Goal: Register for event/course

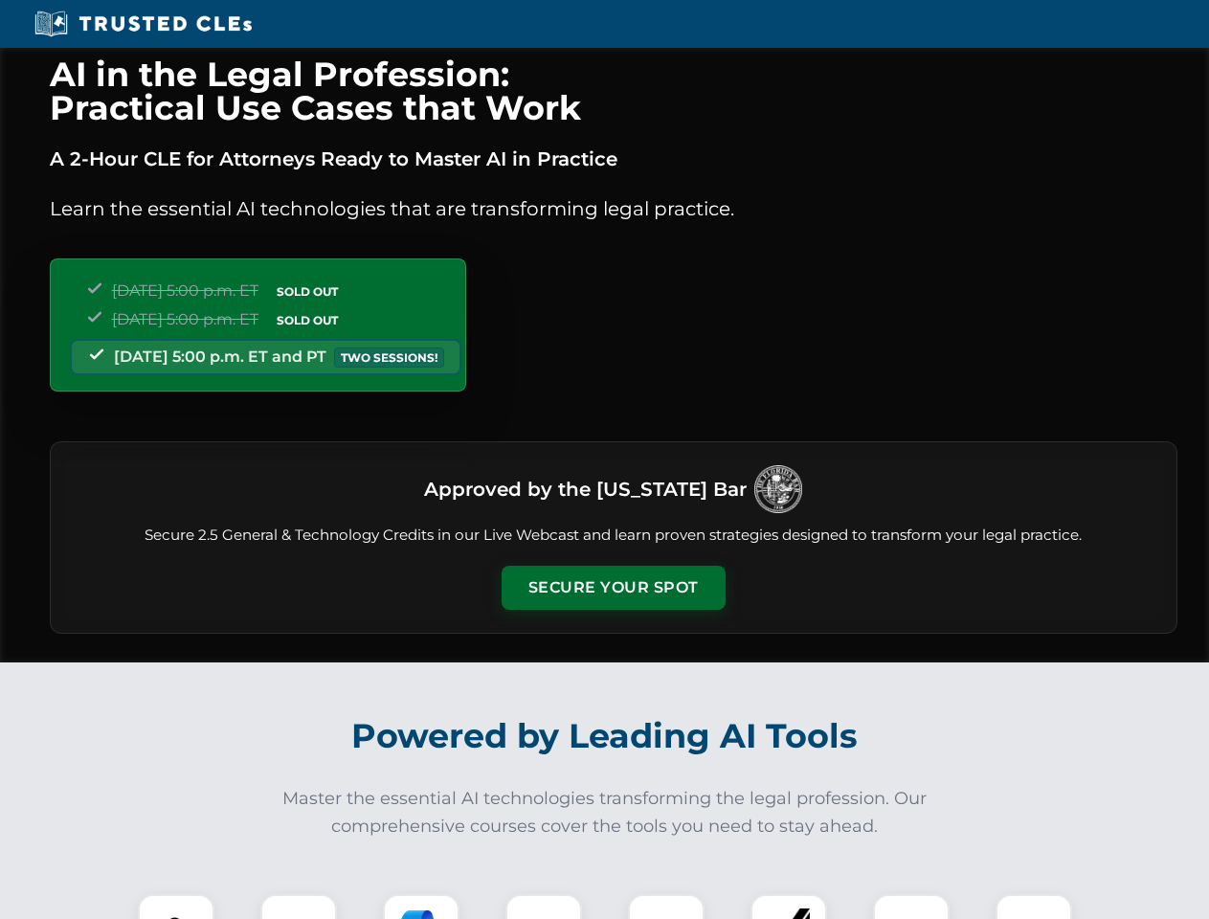
click at [612, 588] on button "Secure Your Spot" at bounding box center [613, 588] width 224 height 44
click at [176, 906] on img at bounding box center [176, 932] width 56 height 56
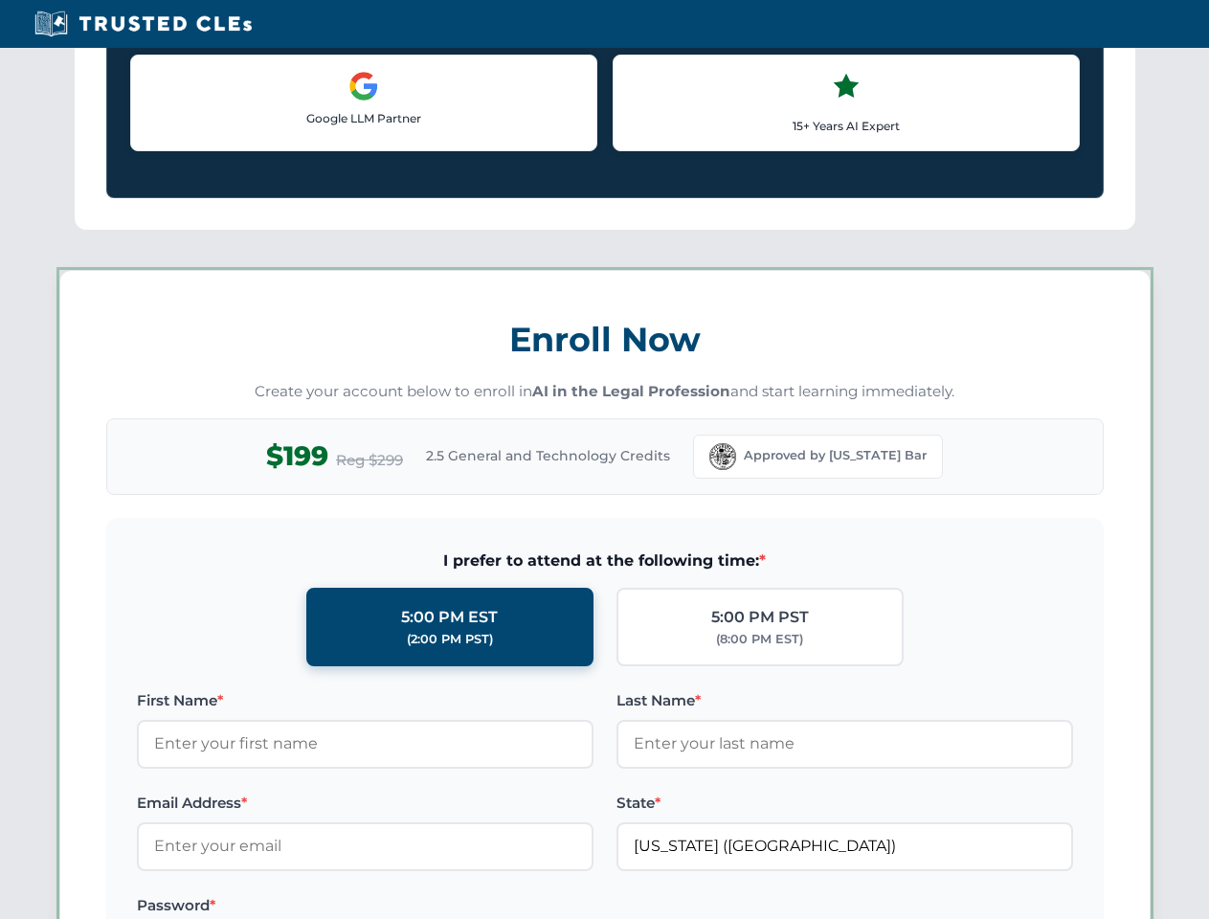
click at [421, 906] on label "Password *" at bounding box center [365, 905] width 456 height 23
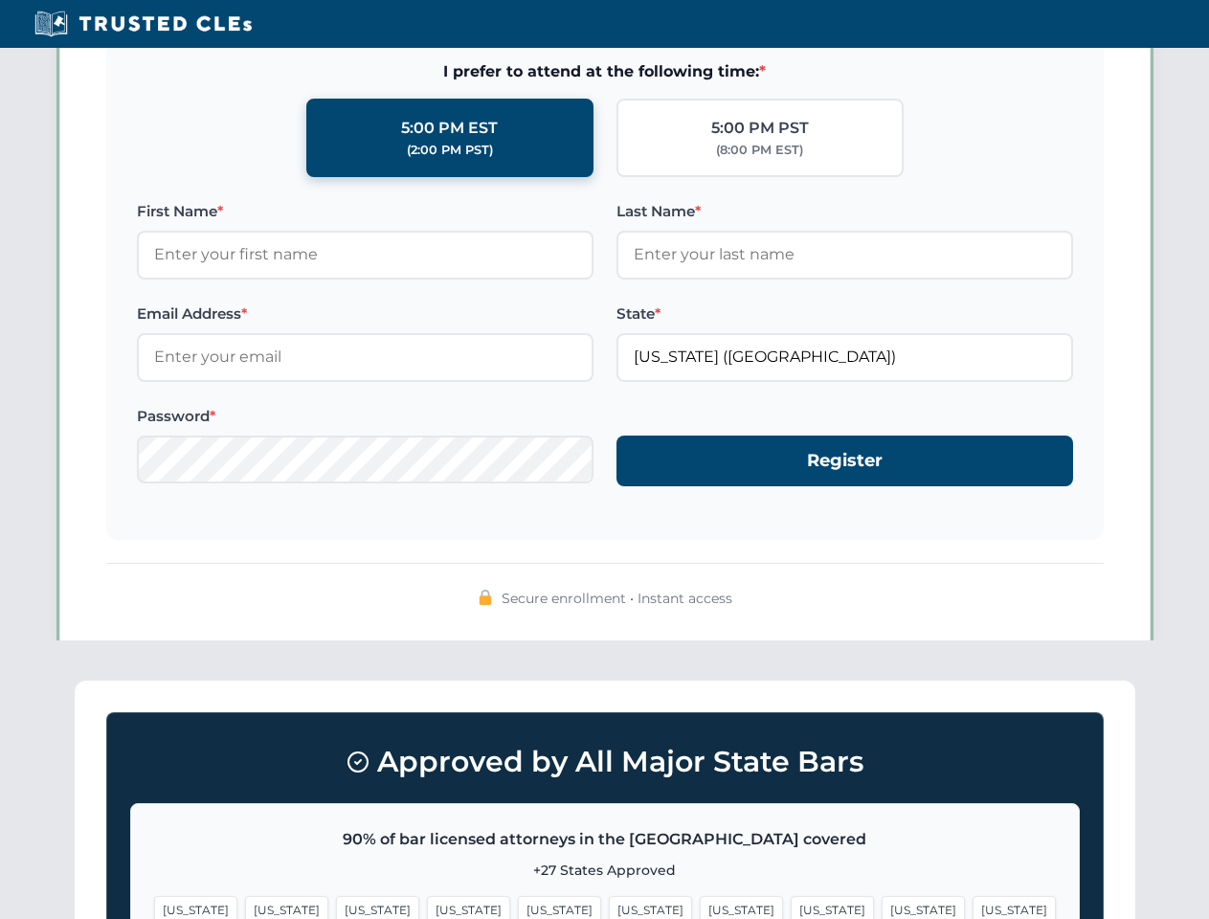
click at [881, 906] on span "[US_STATE]" at bounding box center [922, 910] width 83 height 28
